Goal: Information Seeking & Learning: Learn about a topic

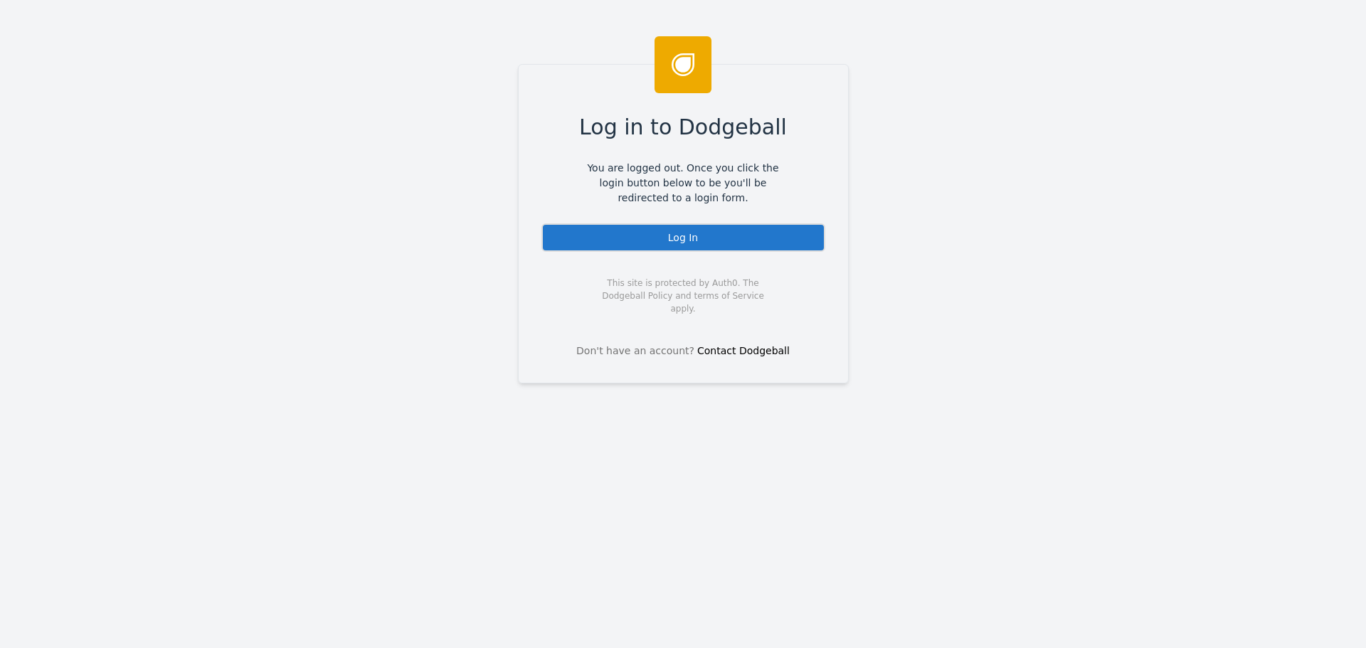
click at [712, 243] on div "Log In" at bounding box center [684, 237] width 284 height 28
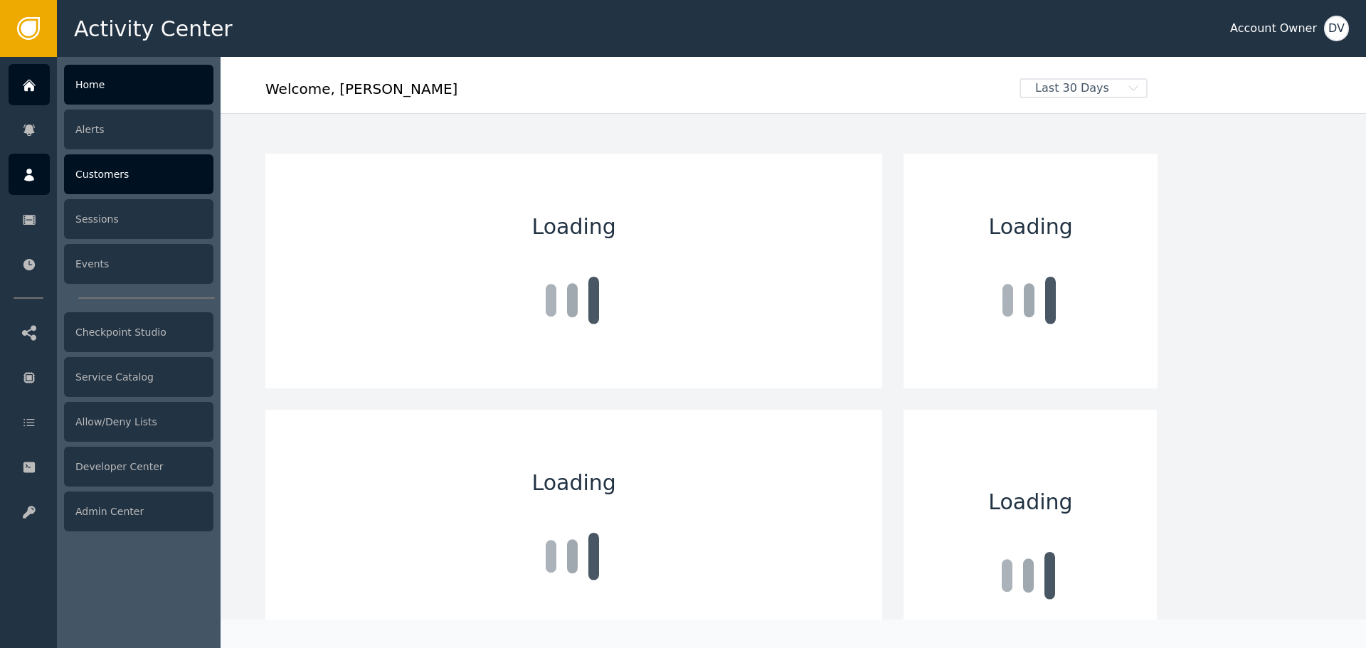
click at [30, 173] on icon at bounding box center [29, 175] width 10 height 13
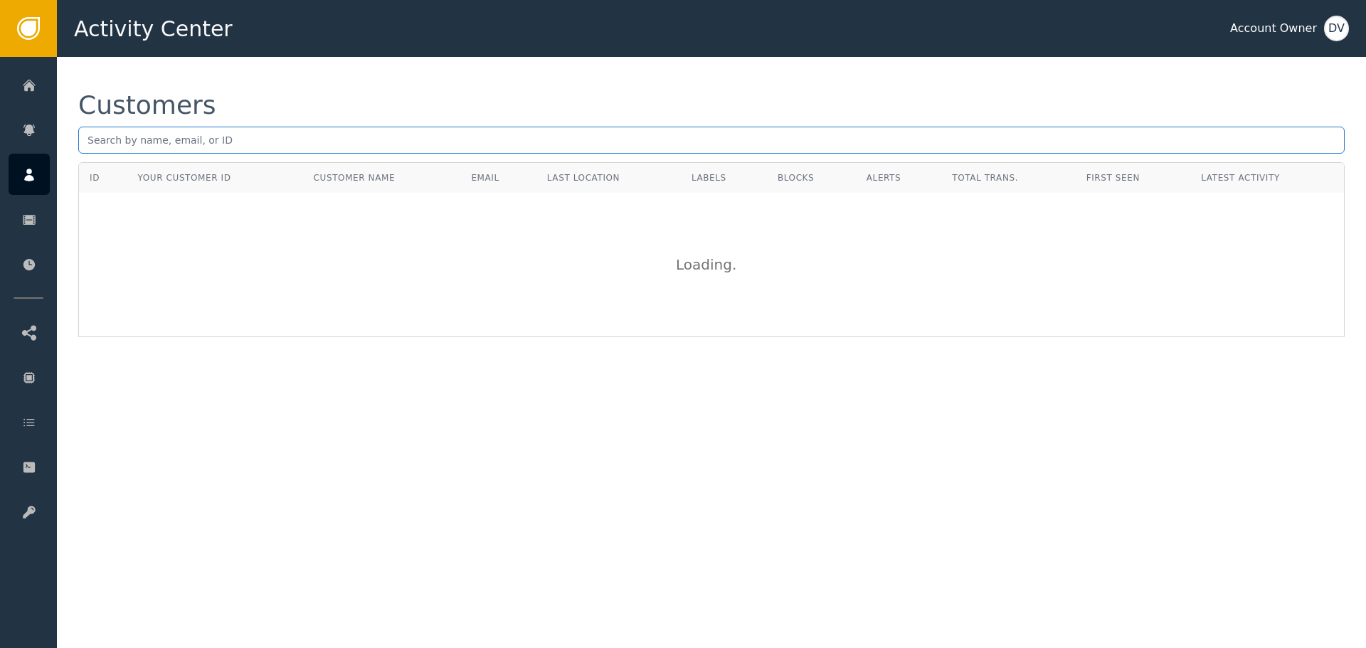
click at [173, 134] on input "text" at bounding box center [711, 140] width 1267 height 27
paste input "jameskorff4848@gmail.com"
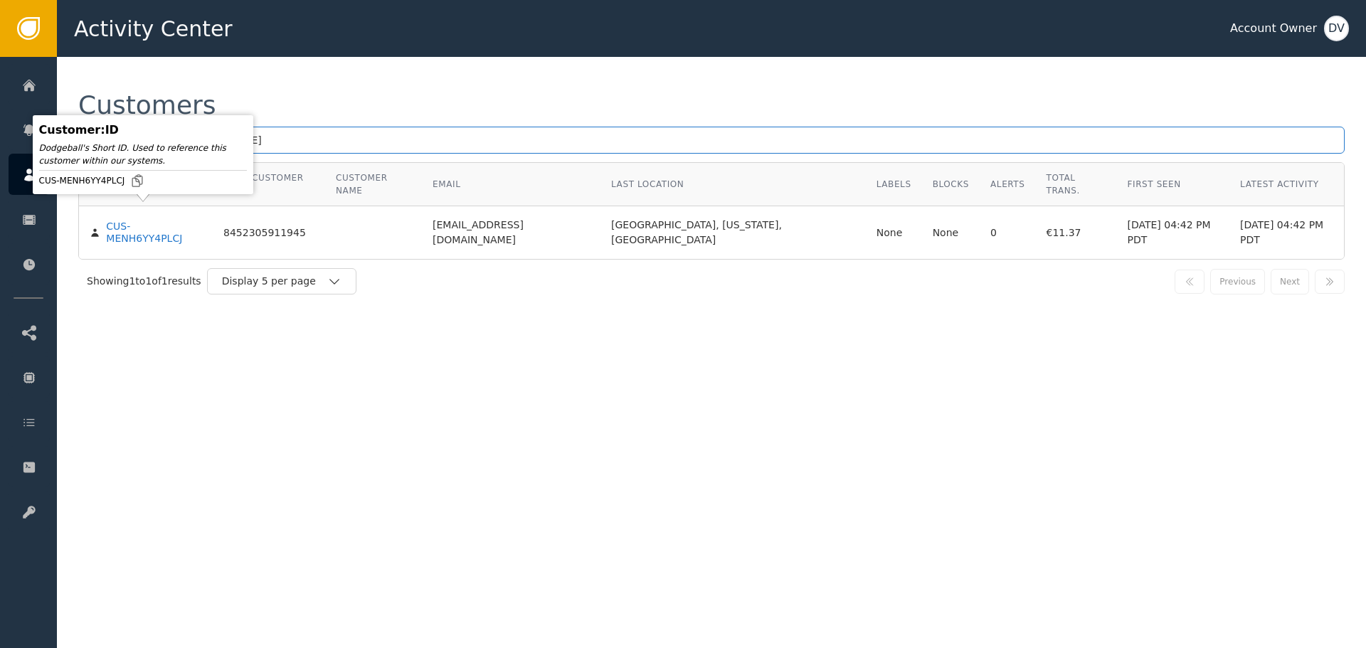
type input "jameskorff4848@gmail.com"
click at [132, 221] on div "CUS-MENH6YY4PLCJ" at bounding box center [154, 233] width 96 height 25
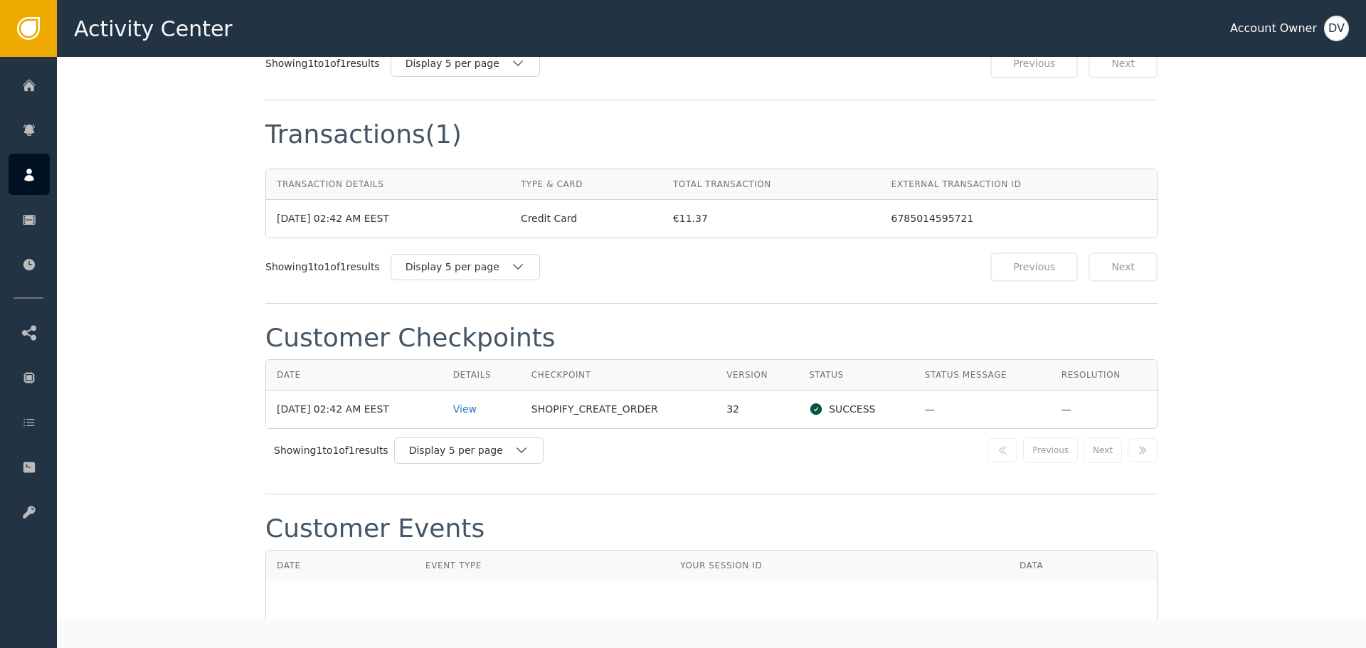
scroll to position [1281, 0]
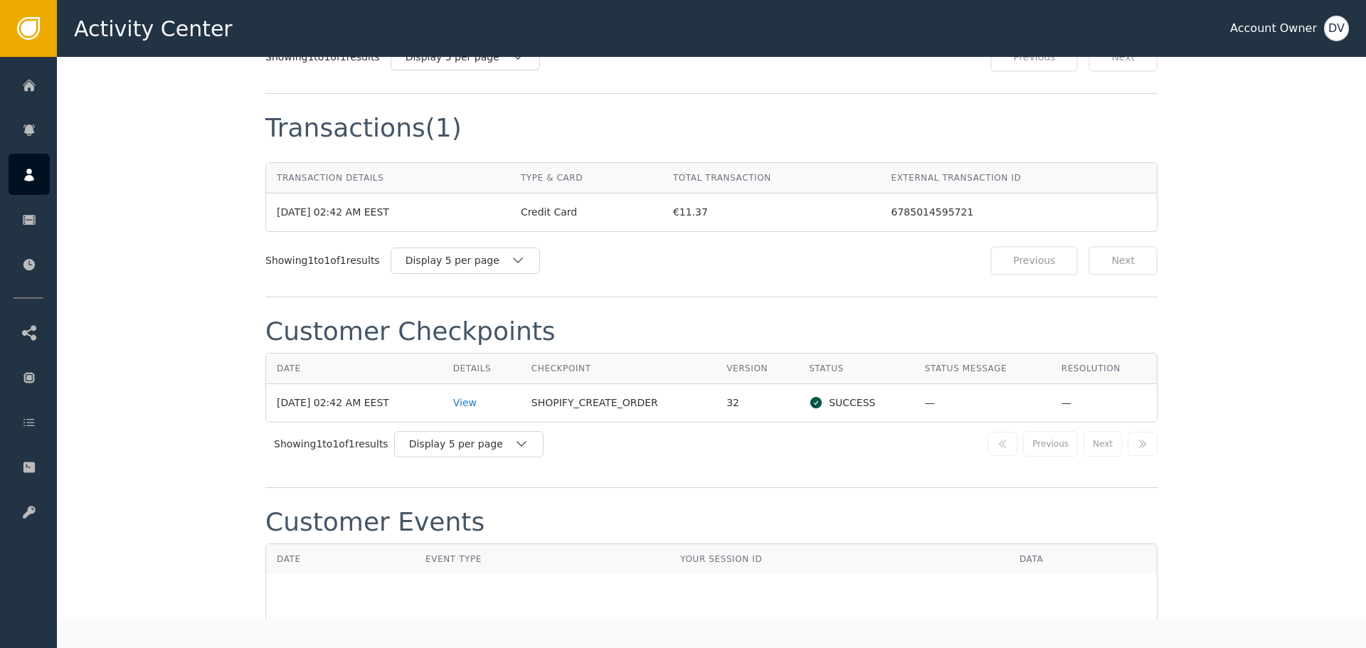
click at [477, 399] on td "View" at bounding box center [482, 403] width 78 height 38
click at [478, 396] on div "View" at bounding box center [481, 403] width 57 height 15
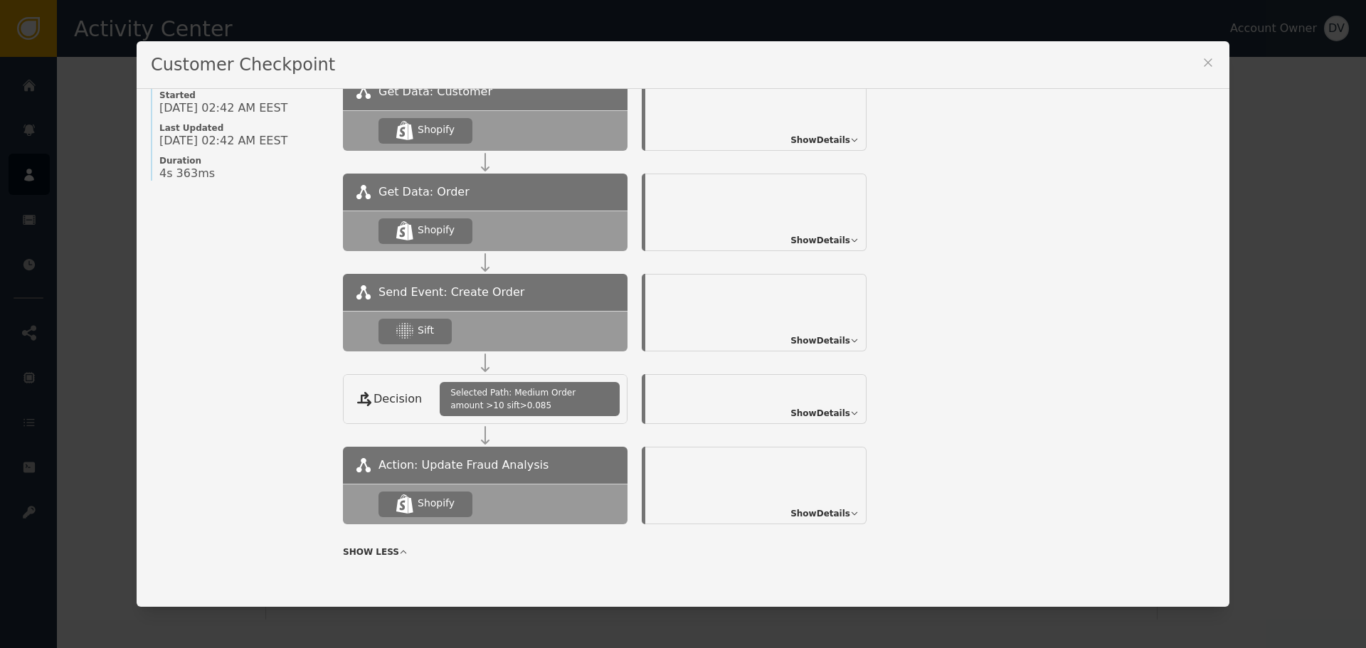
scroll to position [168, 0]
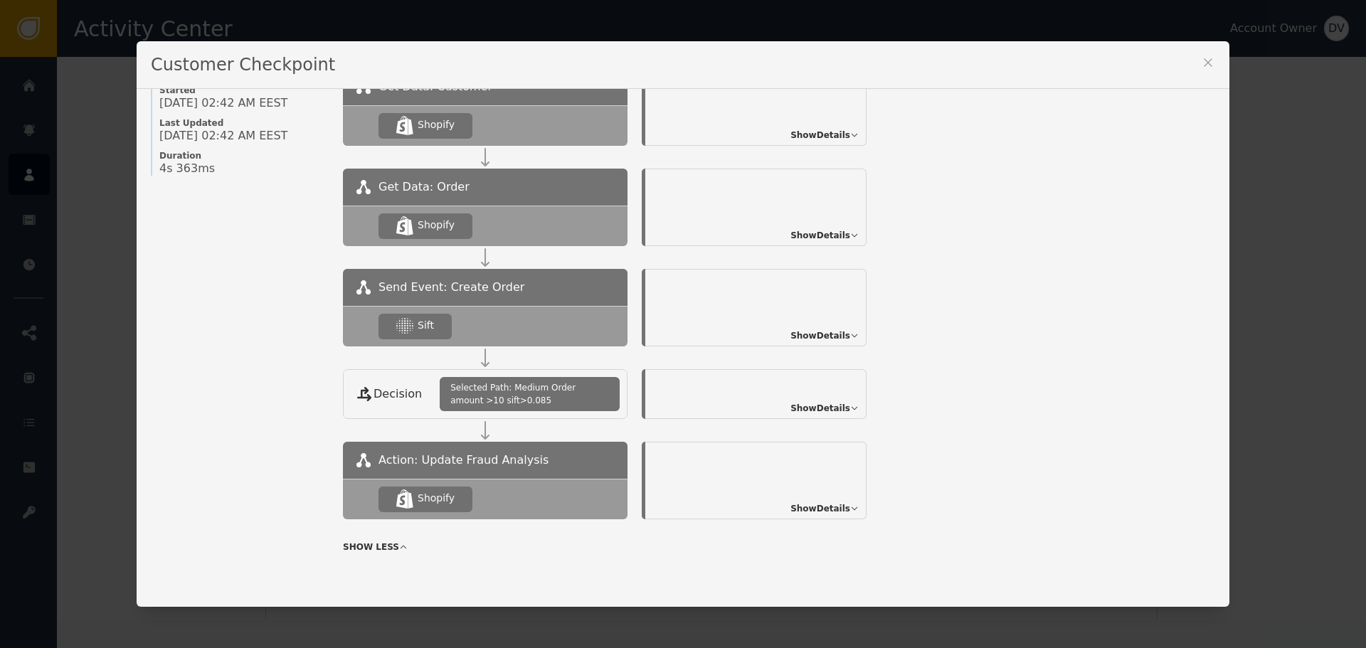
click at [848, 327] on div "Show Details" at bounding box center [755, 308] width 221 height 78
click at [831, 334] on span "Show Details" at bounding box center [821, 335] width 60 height 13
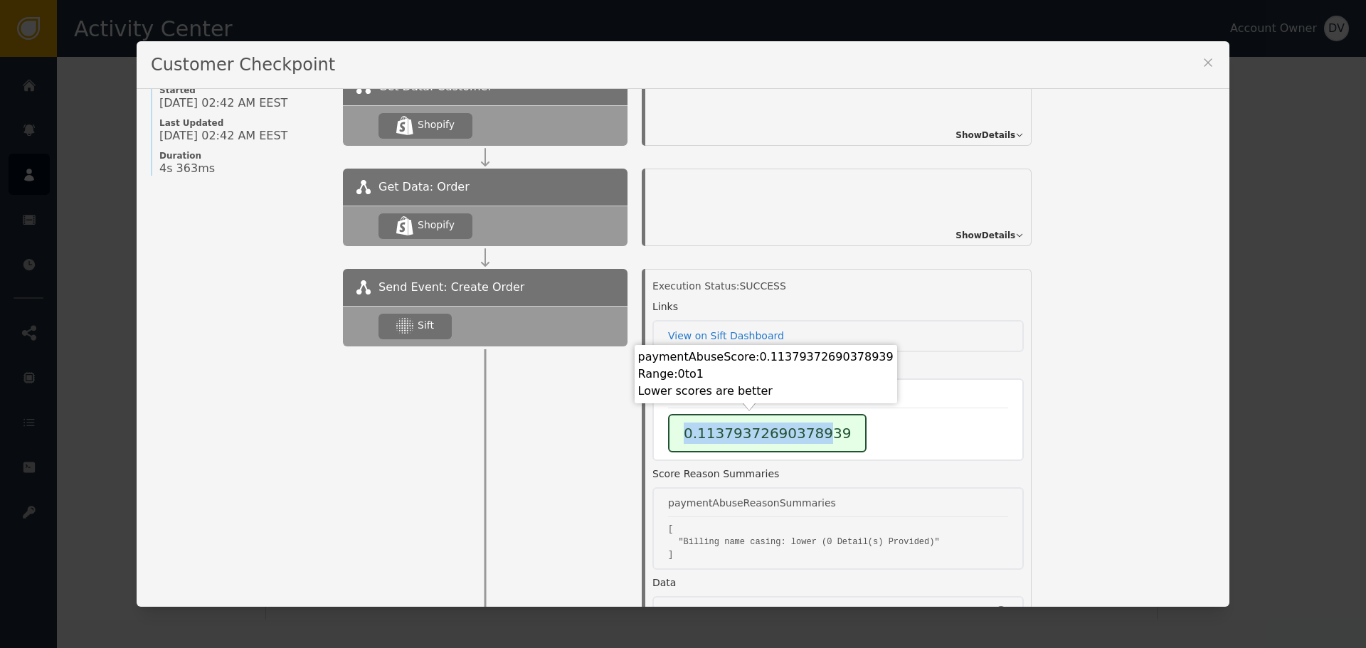
drag, startPoint x: 668, startPoint y: 433, endPoint x: 803, endPoint y: 435, distance: 134.5
click at [803, 435] on div "0.11379372690378939" at bounding box center [767, 433] width 199 height 38
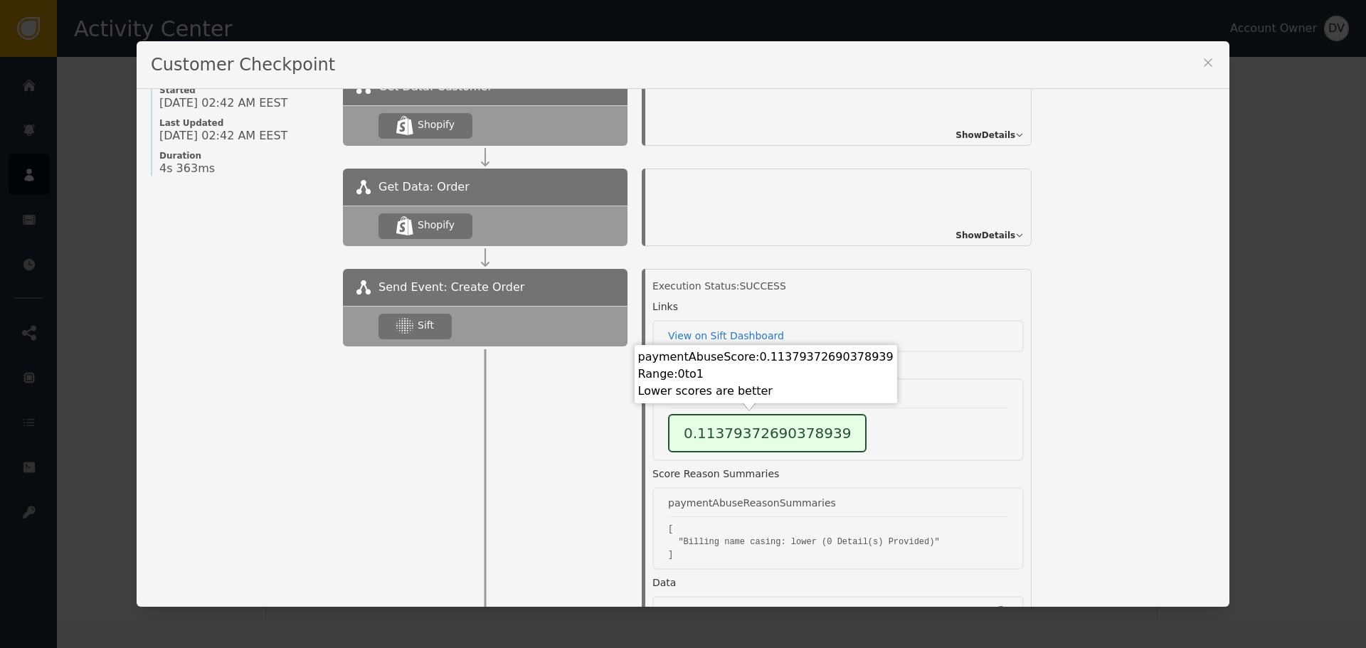
click at [1039, 353] on div "Name of Checkpoint SHOPIFY_CREATE_ORDER Version (ver 32 ) Customer CUS- MENH6YY…" at bounding box center [683, 348] width 1093 height 519
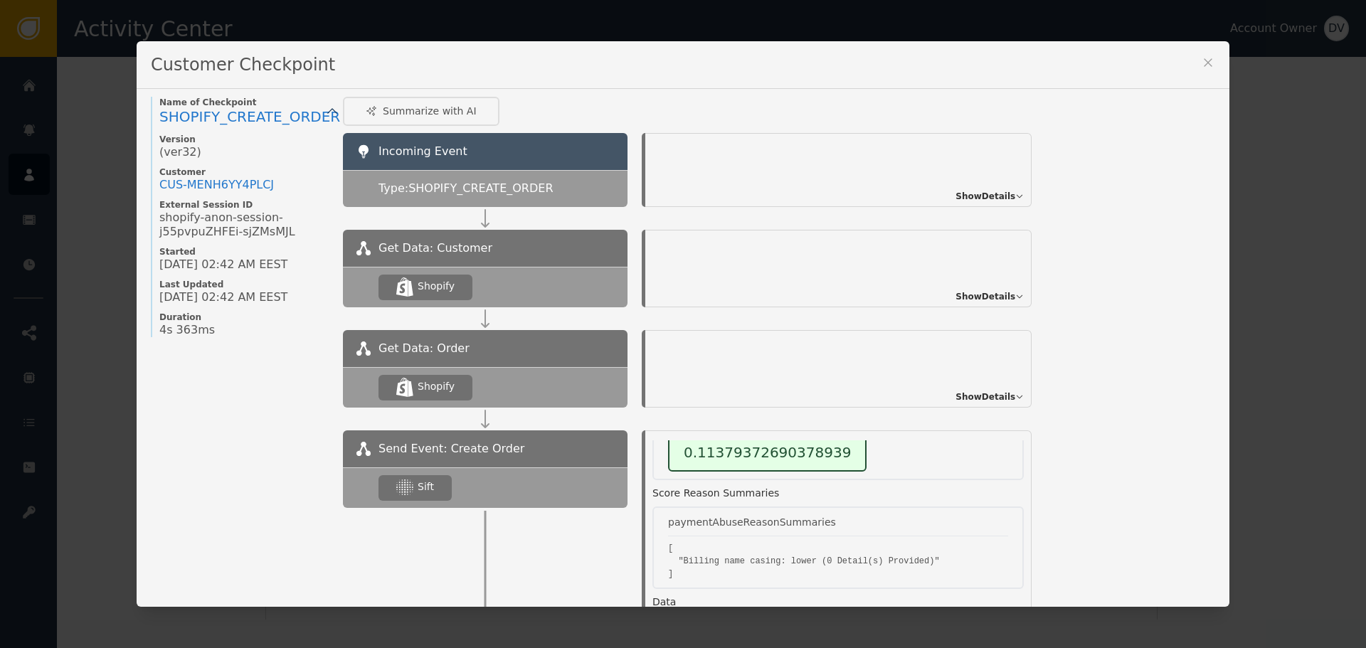
scroll to position [0, 0]
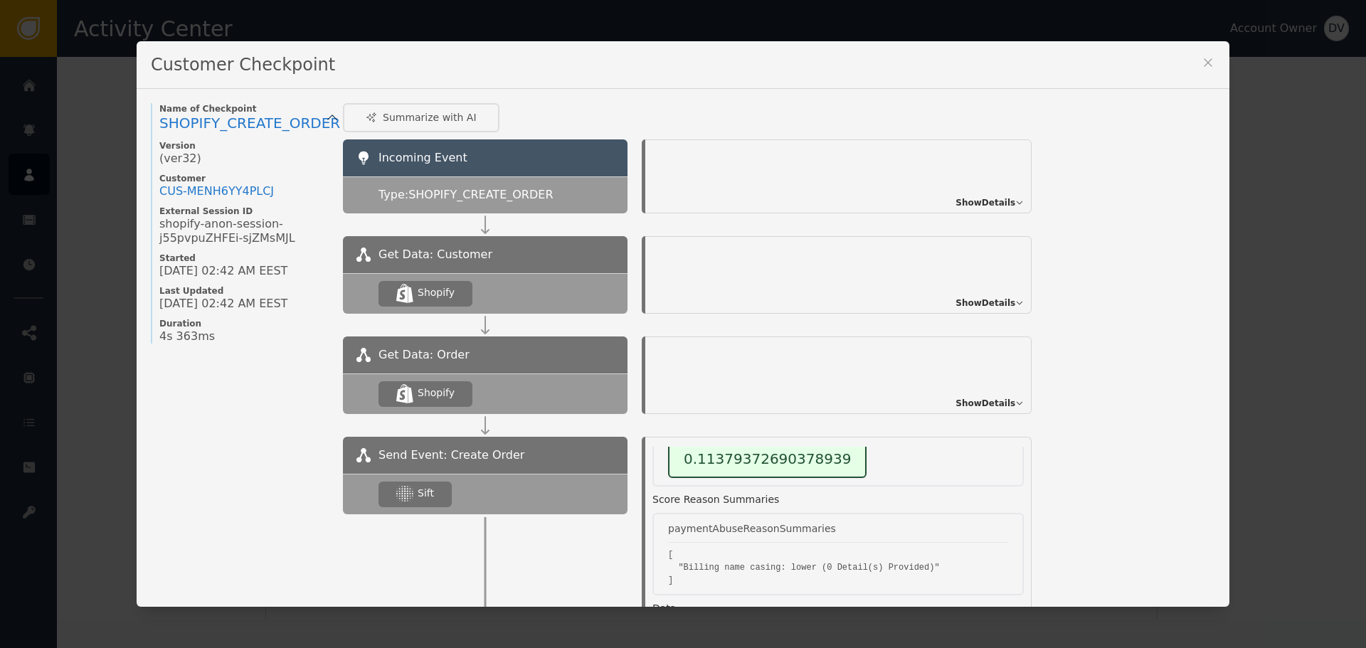
click at [1206, 65] on icon at bounding box center [1208, 62] width 8 height 8
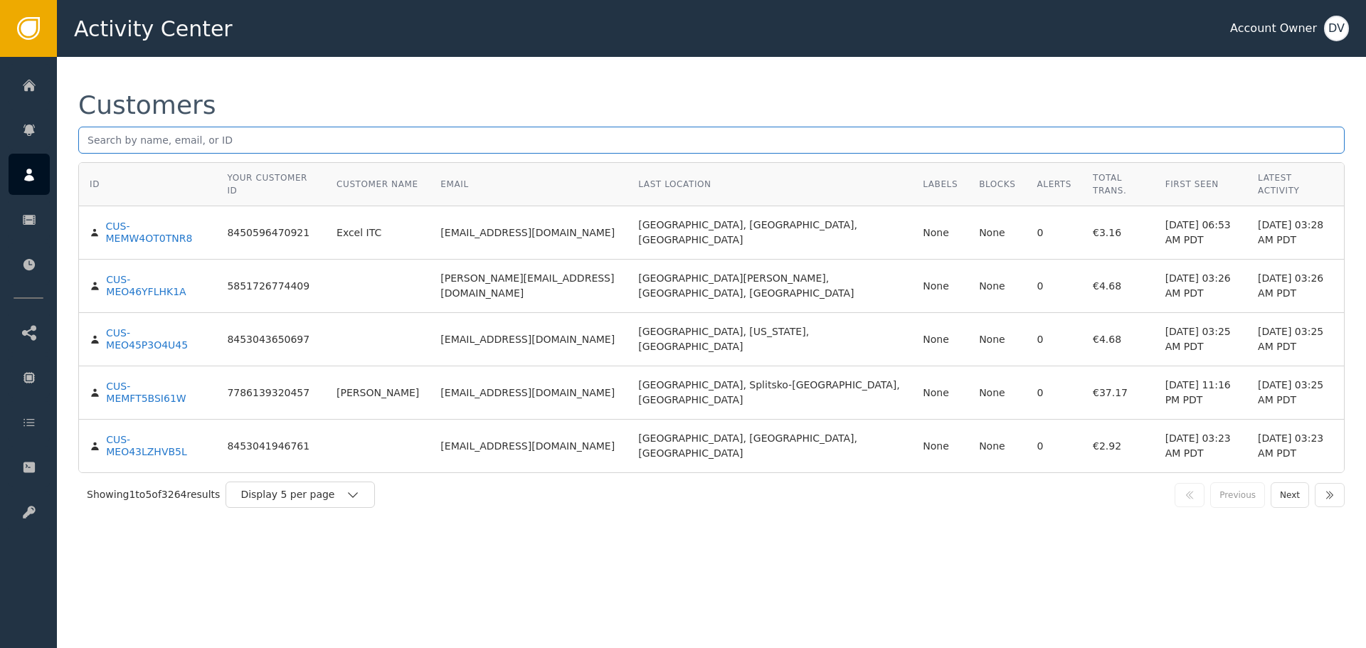
click at [248, 139] on input "text" at bounding box center [711, 140] width 1267 height 27
paste input "3195904347@qq.com"
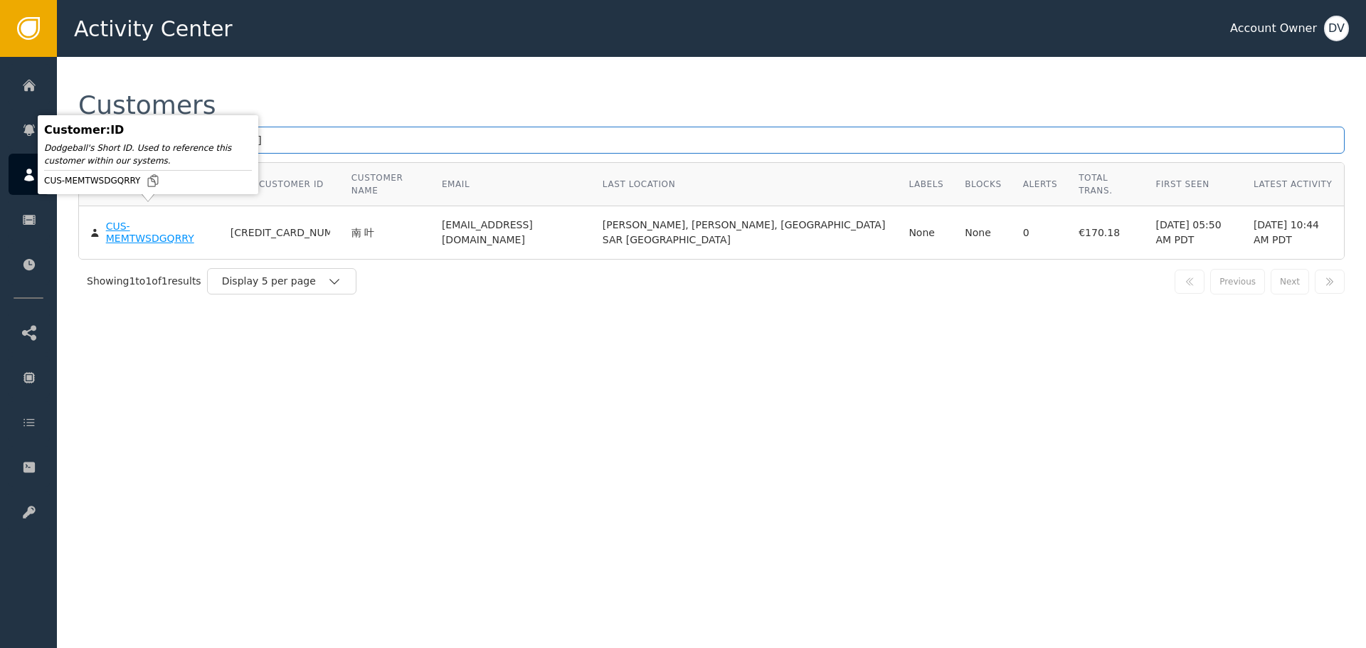
type input "3195904347@qq.com"
click at [154, 221] on div "CUS-MEMTWSDGQRRY" at bounding box center [157, 233] width 103 height 25
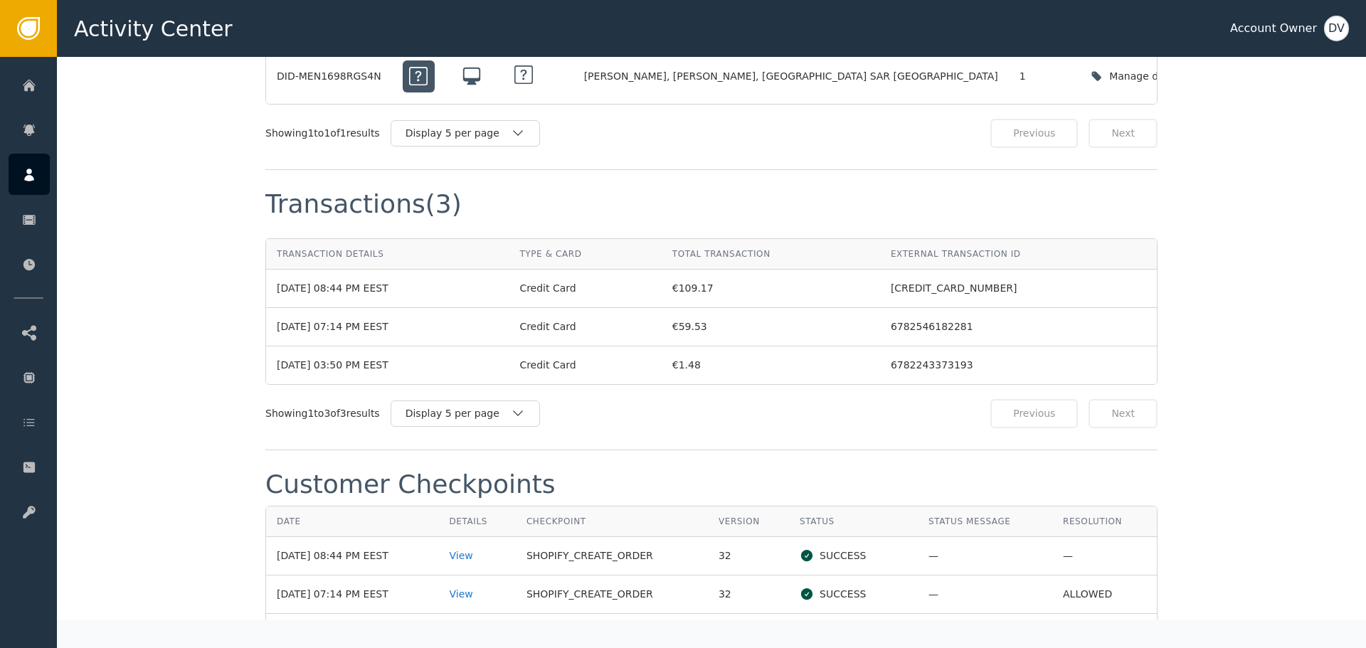
scroll to position [1352, 0]
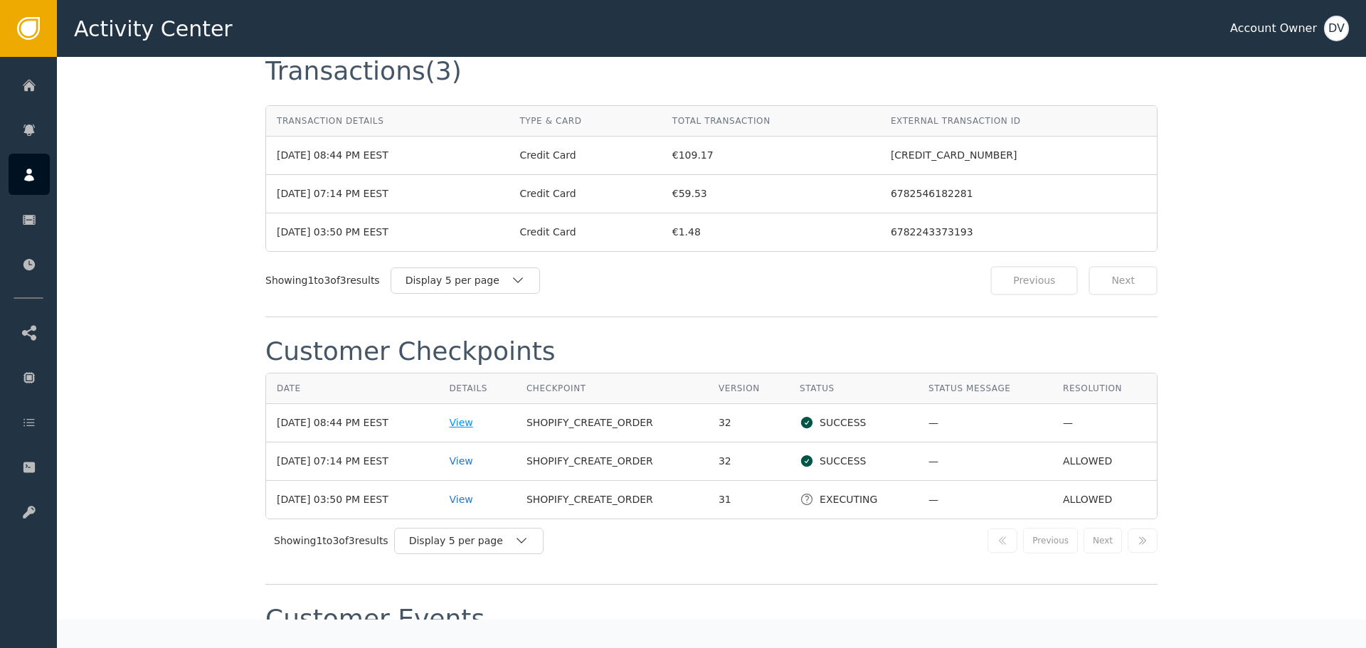
click at [474, 423] on div "View" at bounding box center [477, 423] width 56 height 15
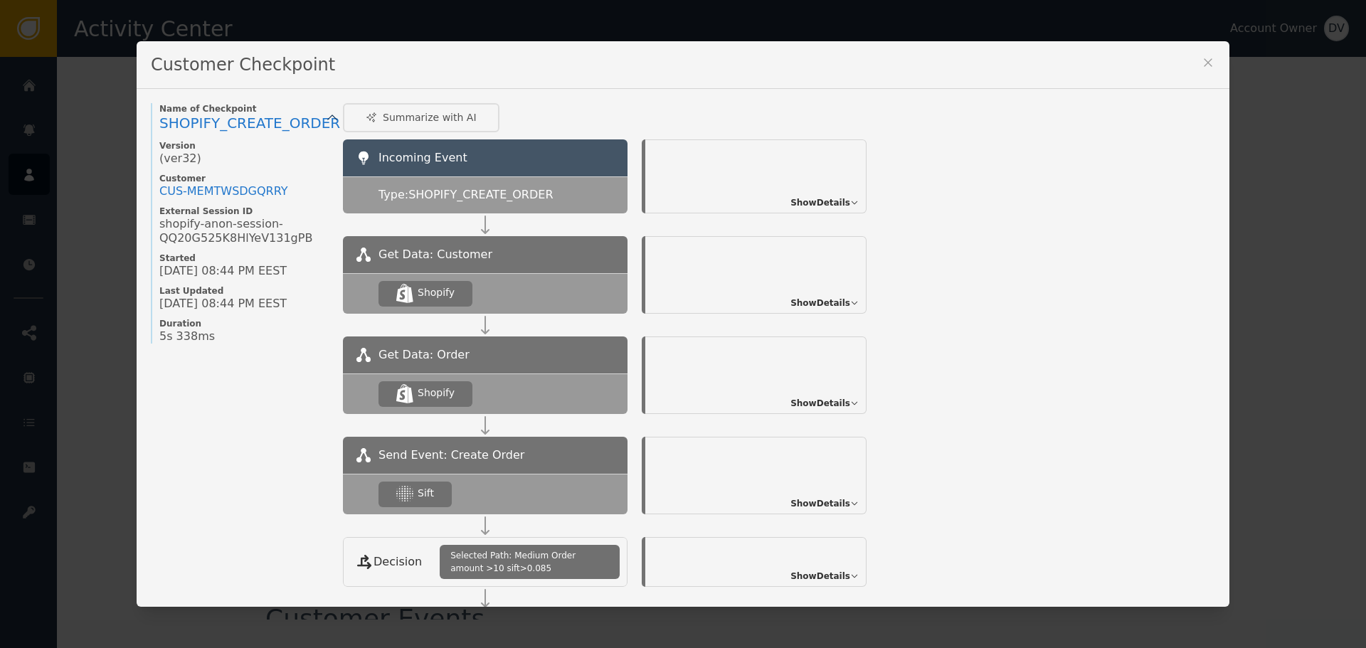
click at [828, 507] on span "Show Details" at bounding box center [821, 503] width 60 height 13
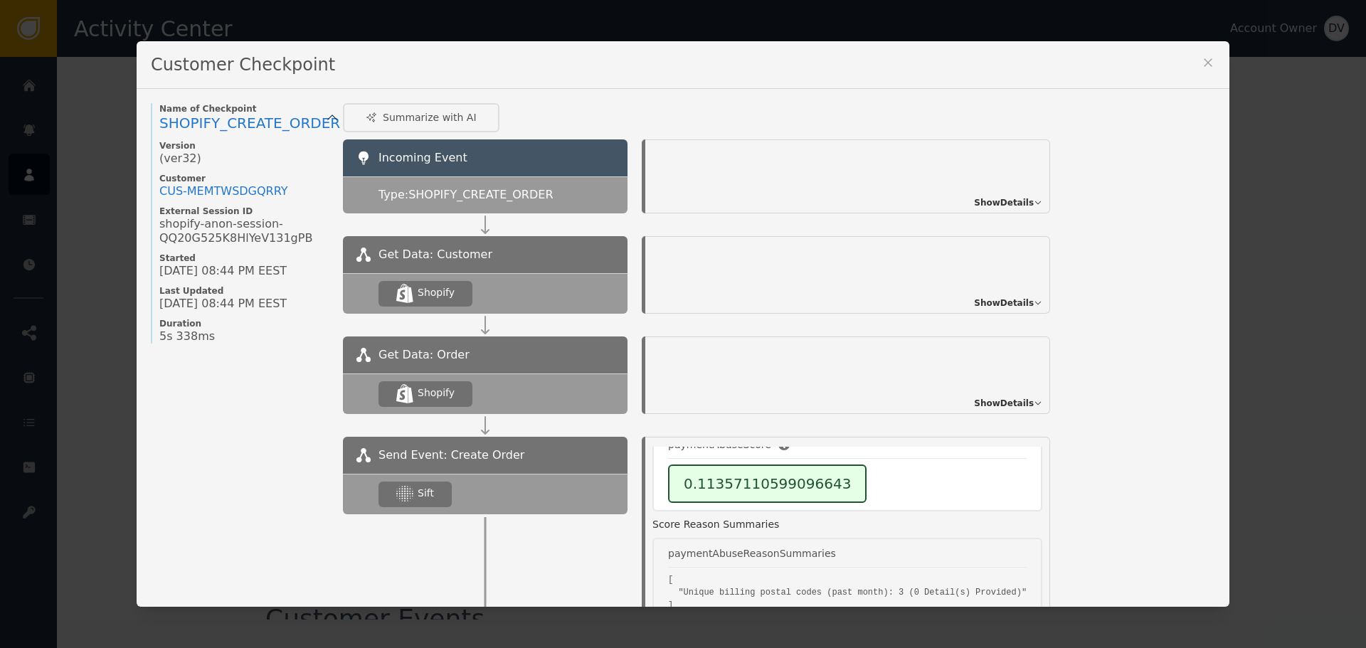
scroll to position [142, 0]
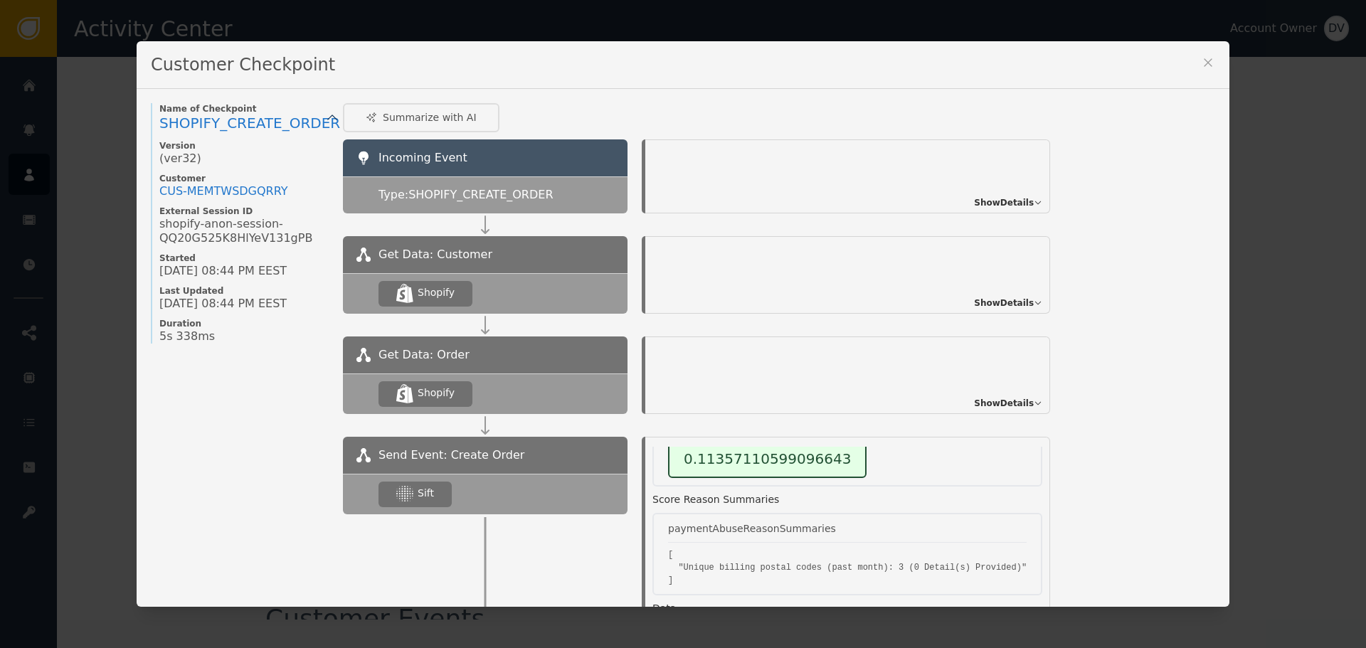
click at [1203, 67] on icon at bounding box center [1208, 63] width 14 height 14
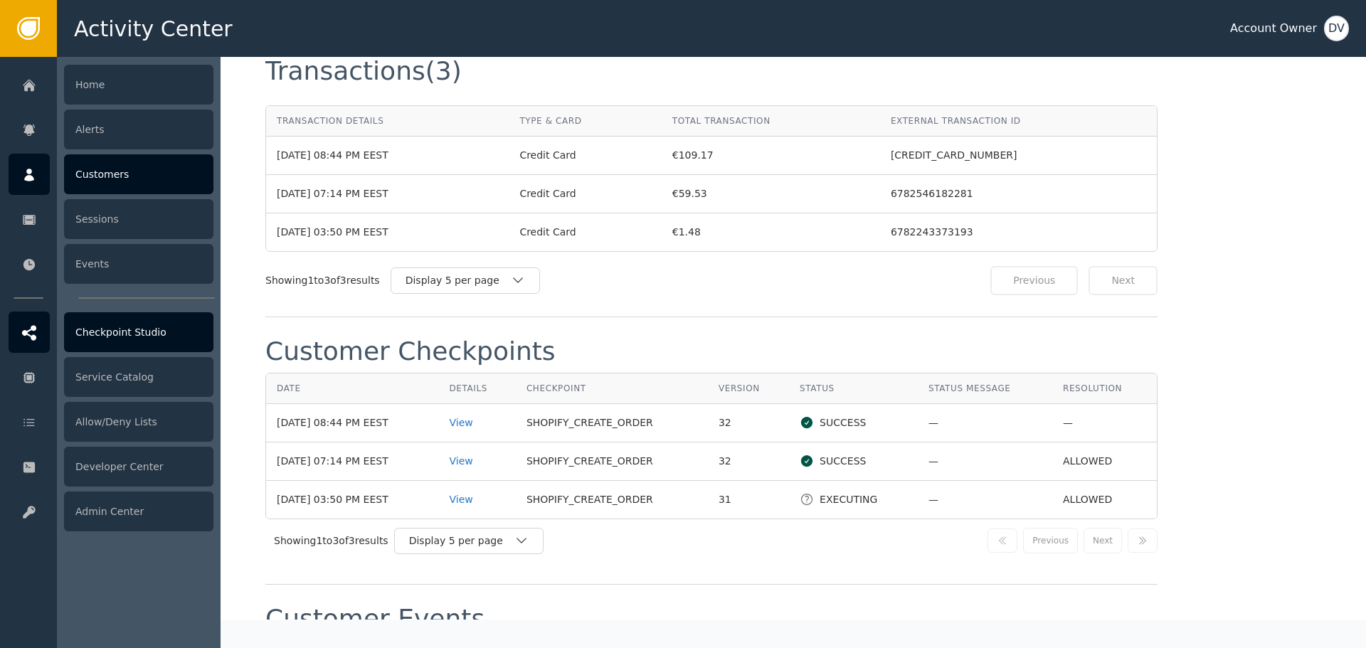
click at [138, 335] on div "Checkpoint Studio" at bounding box center [138, 332] width 149 height 40
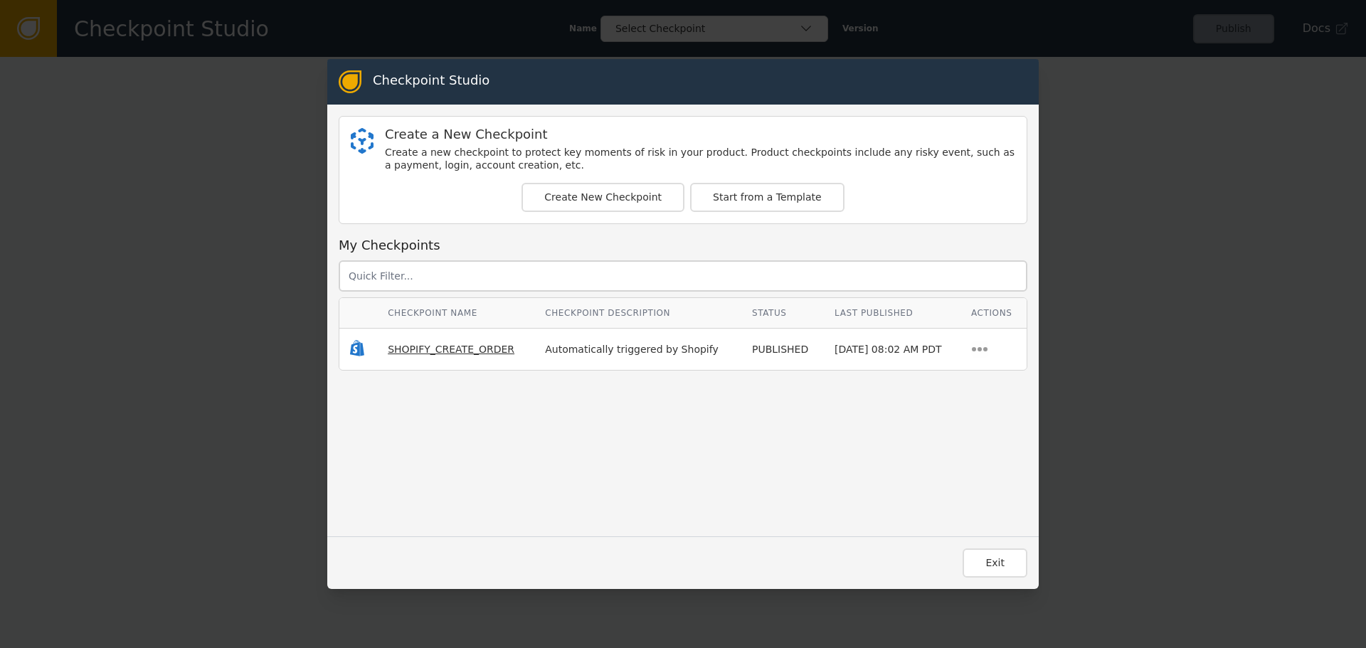
click at [450, 347] on span "SHOPIFY_CREATE_ORDER" at bounding box center [451, 349] width 127 height 11
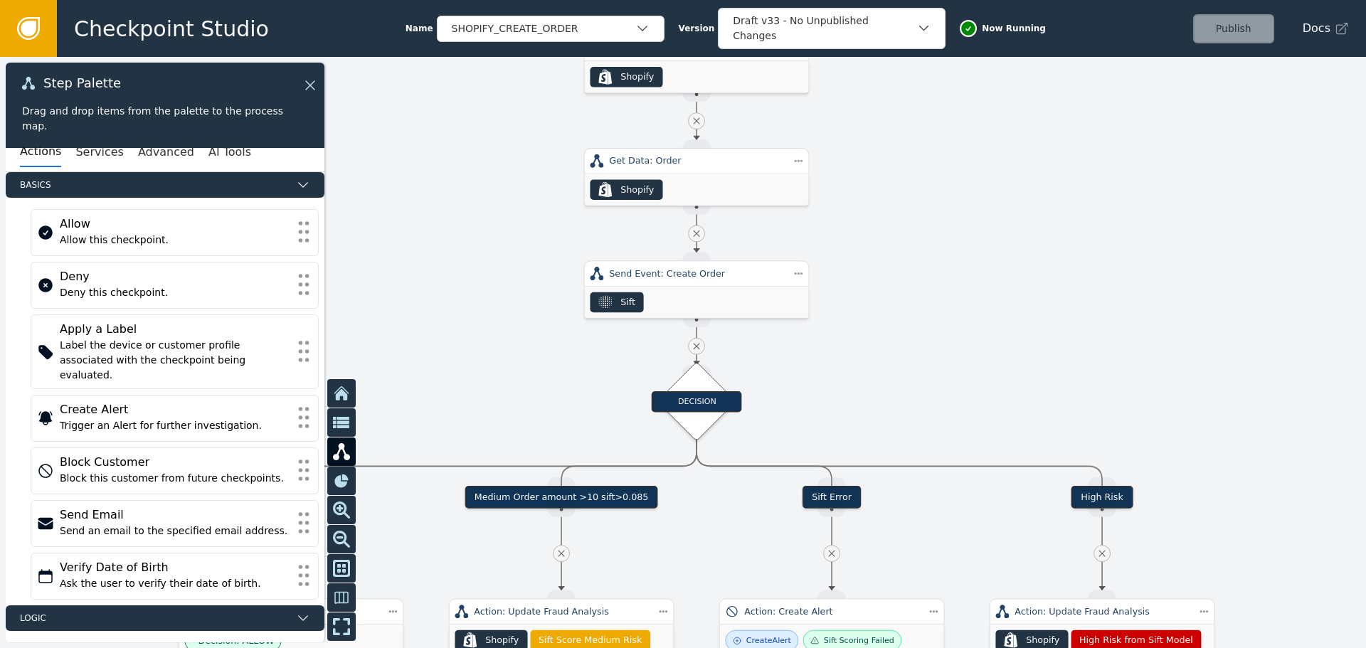
drag, startPoint x: 482, startPoint y: 399, endPoint x: 507, endPoint y: 142, distance: 258.2
click at [511, 134] on div at bounding box center [683, 352] width 1366 height 591
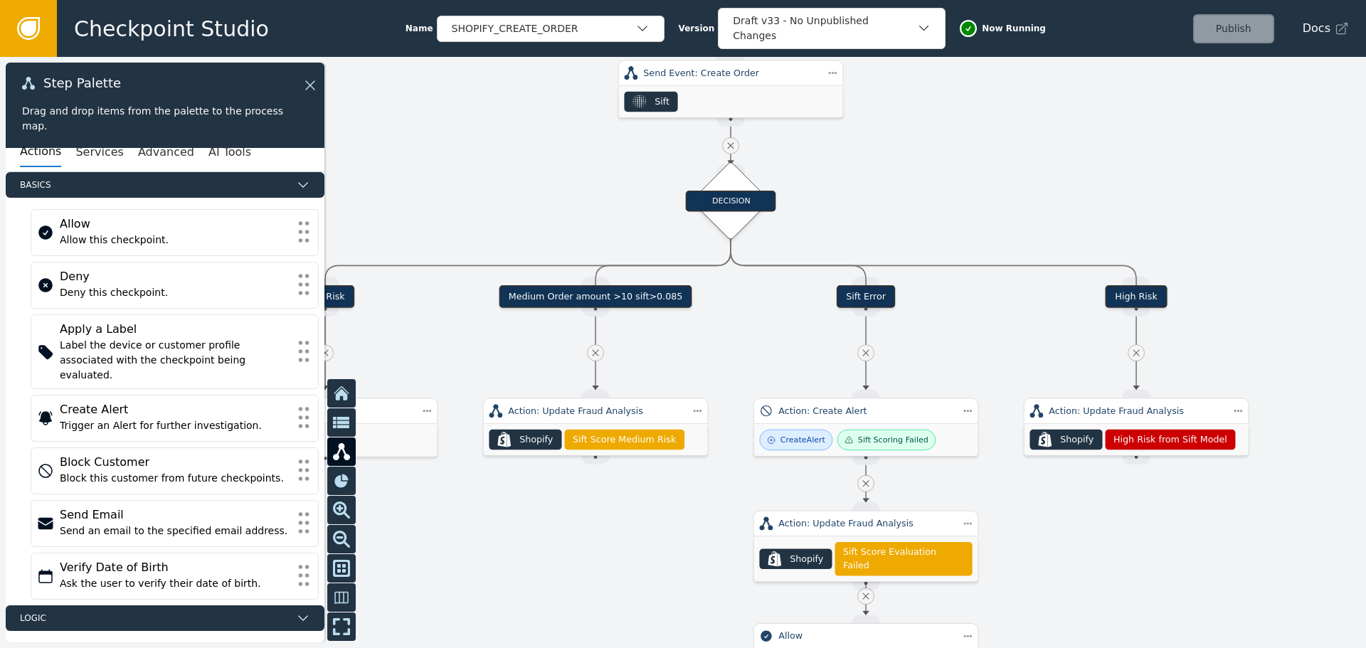
drag, startPoint x: 475, startPoint y: 349, endPoint x: 505, endPoint y: 128, distance: 222.6
click at [505, 128] on div at bounding box center [683, 352] width 1366 height 591
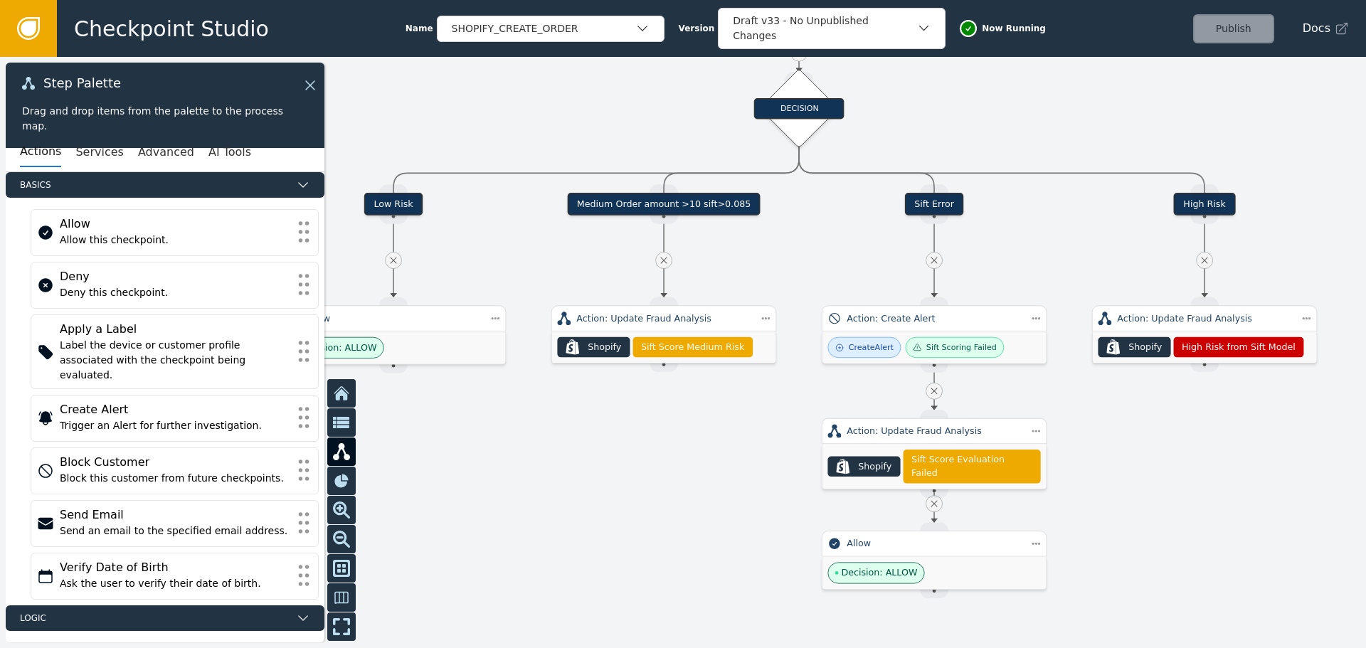
drag, startPoint x: 510, startPoint y: 492, endPoint x: 579, endPoint y: 438, distance: 88.1
click at [579, 438] on div at bounding box center [683, 352] width 1366 height 591
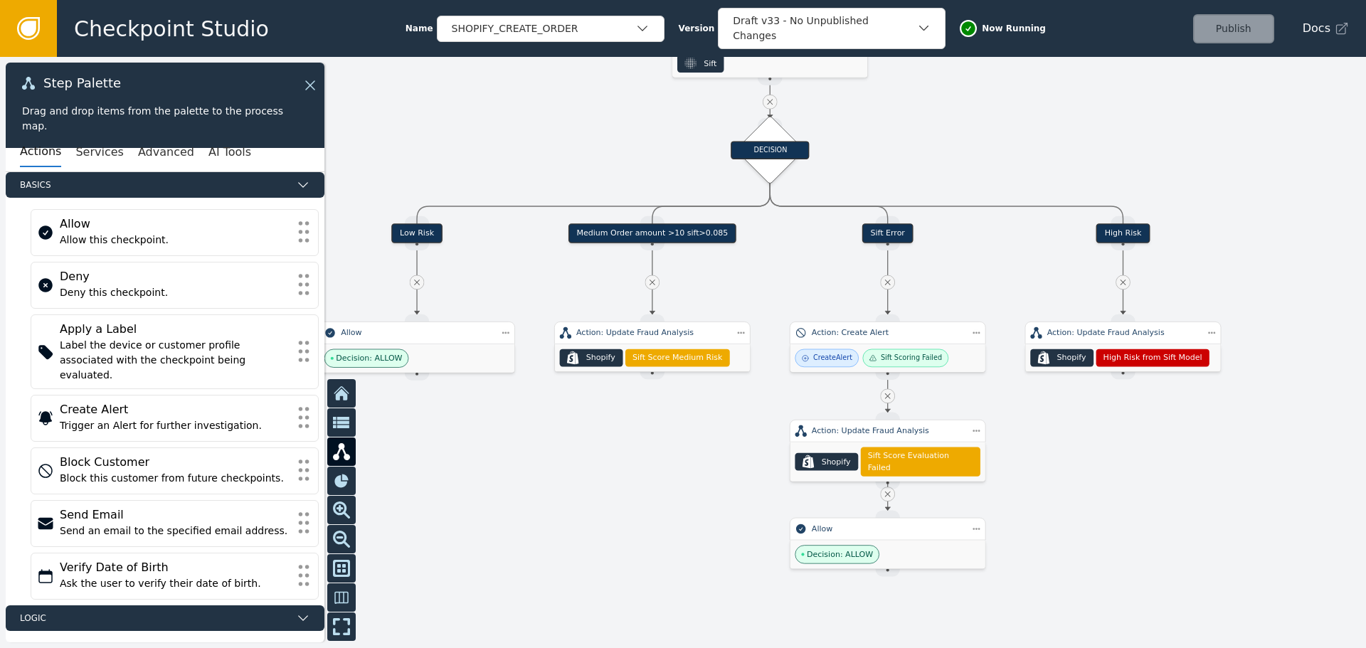
click at [622, 236] on div "Medium Order amount >10 sift>0.085" at bounding box center [653, 233] width 168 height 20
